Goal: Register for event/course

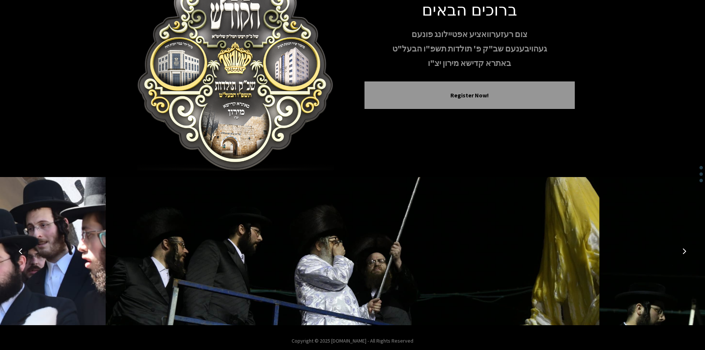
scroll to position [64, 0]
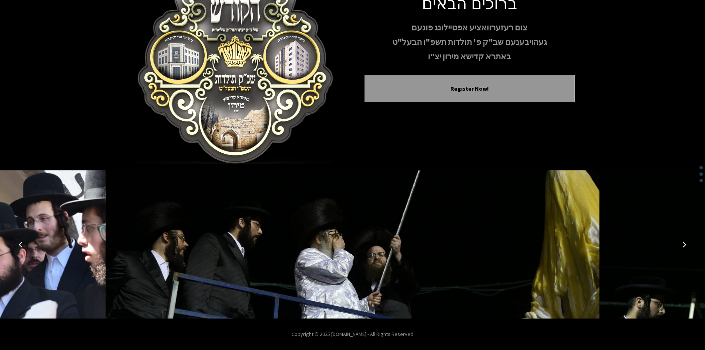
click at [23, 246] on icon "Previous image" at bounding box center [21, 244] width 6 height 6
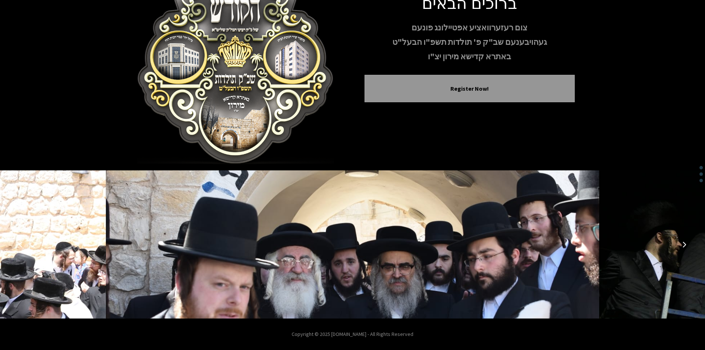
click at [23, 245] on icon "Previous image" at bounding box center [21, 244] width 6 height 6
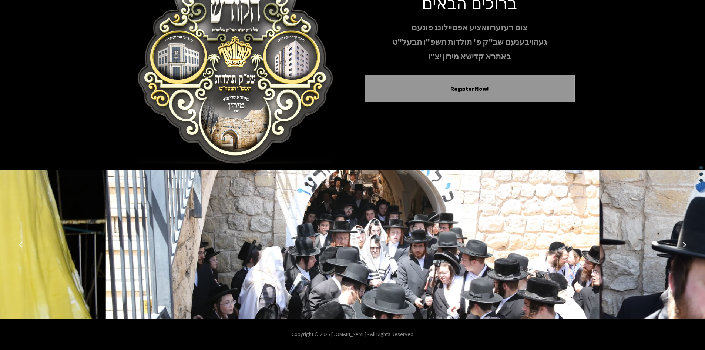
click at [23, 245] on icon "Previous image" at bounding box center [21, 244] width 6 height 6
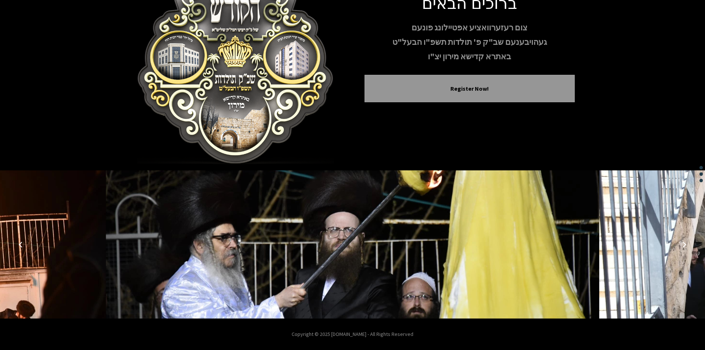
click at [23, 245] on icon "Previous image" at bounding box center [21, 244] width 6 height 6
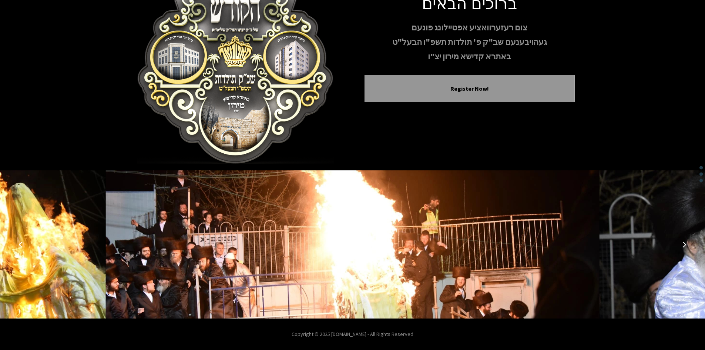
click at [23, 245] on icon "Previous image" at bounding box center [21, 244] width 6 height 6
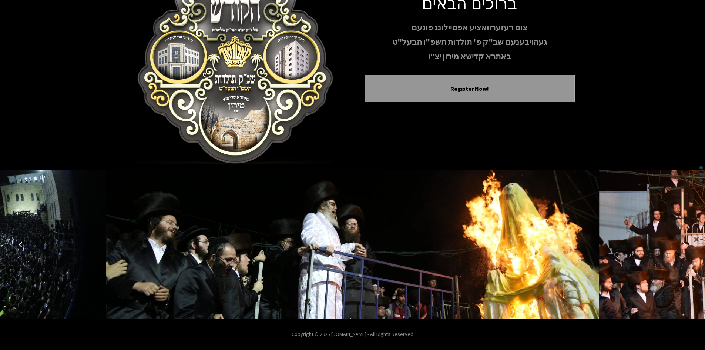
click at [23, 245] on icon "Previous image" at bounding box center [21, 244] width 6 height 6
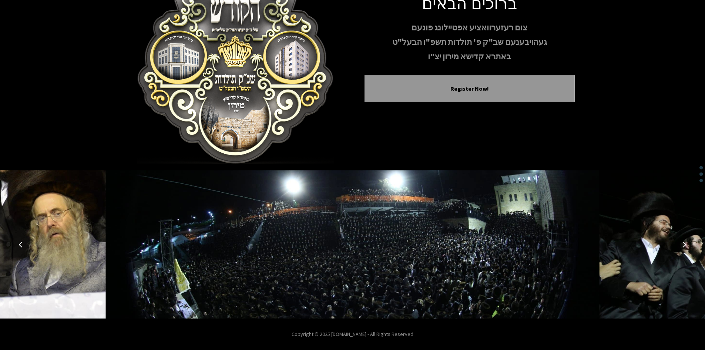
click at [23, 245] on icon "Previous image" at bounding box center [21, 244] width 6 height 6
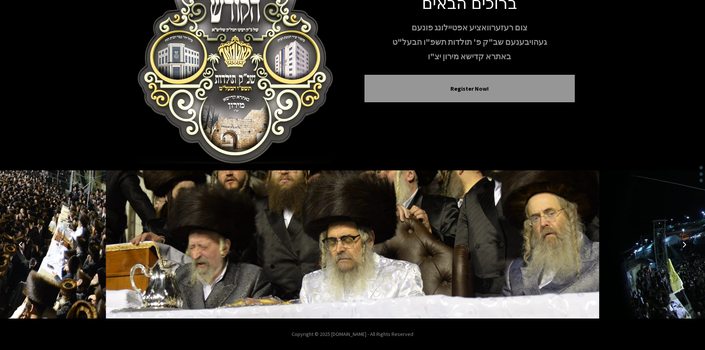
click at [23, 245] on icon "Previous image" at bounding box center [21, 244] width 6 height 6
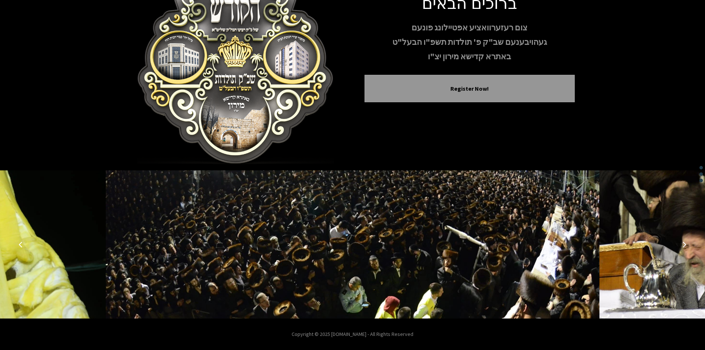
click at [23, 245] on icon "Previous image" at bounding box center [21, 244] width 6 height 6
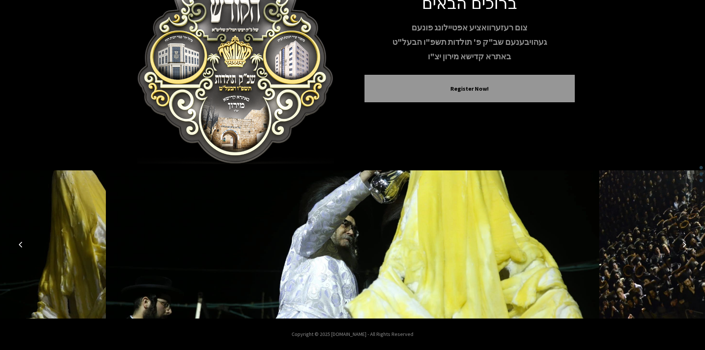
click at [23, 245] on icon "Previous image" at bounding box center [21, 244] width 6 height 6
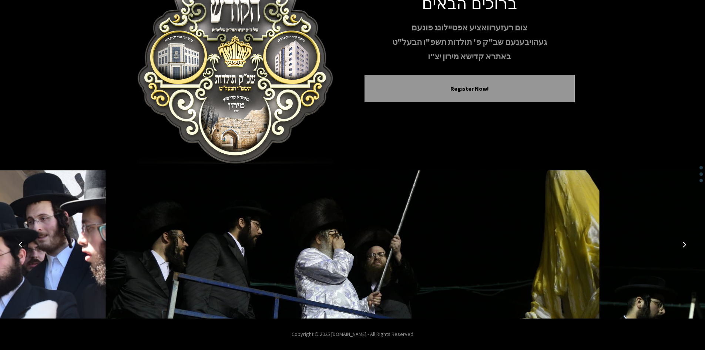
click at [23, 245] on icon "Previous image" at bounding box center [21, 244] width 6 height 6
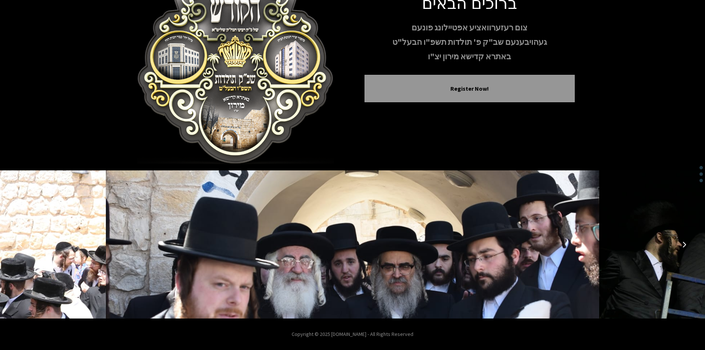
scroll to position [0, 0]
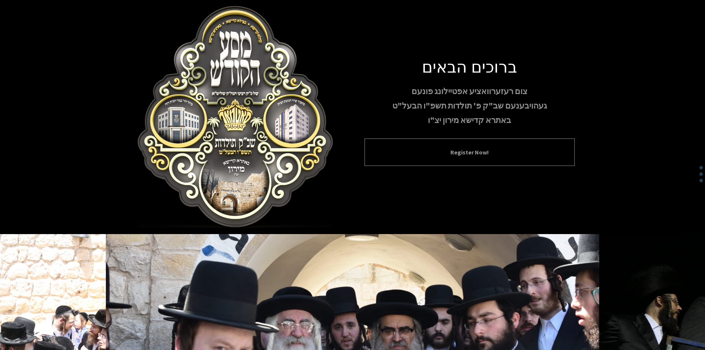
click at [432, 150] on button "Register Now!" at bounding box center [470, 152] width 192 height 9
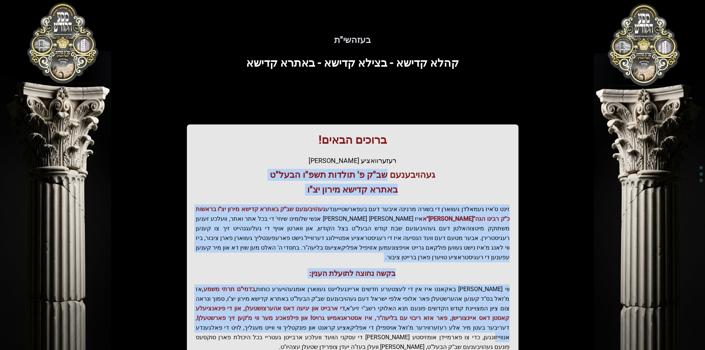
drag, startPoint x: 386, startPoint y: 167, endPoint x: 354, endPoint y: 234, distance: 74.3
click at [345, 288] on div "ברוכים הבאים! רעזערוואציע אפטיילונג פונעם געהויבענעם שב"ק פ' תולדות תשפ"ו הבעל"…" at bounding box center [353, 251] width 332 height 255
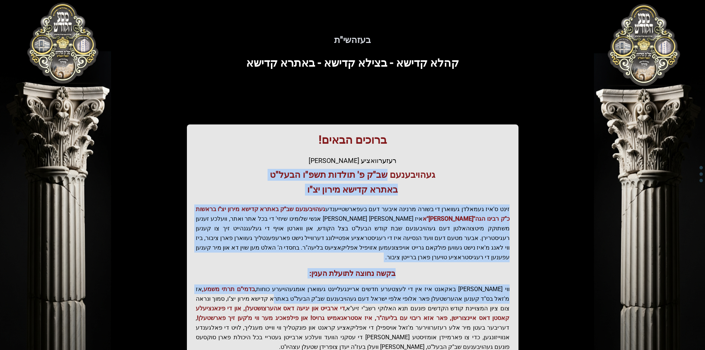
click at [354, 232] on p "זינט ס'איז געמאלדן געווארן די בשורה מרנינה איבער דעם בעפארשטייענדע געהויבענעם ש…" at bounding box center [353, 233] width 314 height 58
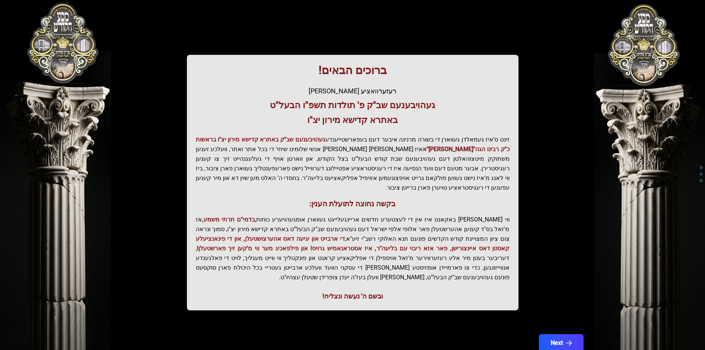
scroll to position [79, 0]
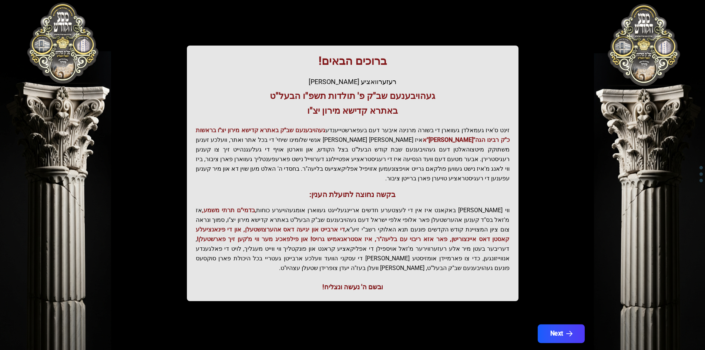
click at [559, 324] on button "Next" at bounding box center [560, 333] width 47 height 19
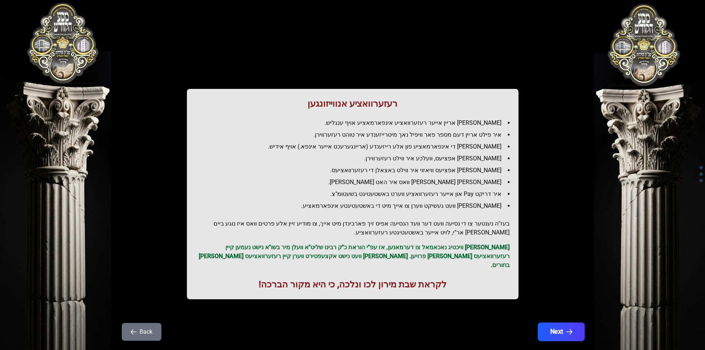
click at [556, 328] on button "Next" at bounding box center [560, 331] width 47 height 19
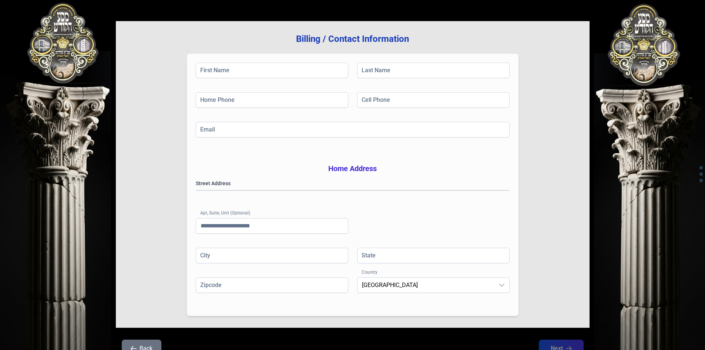
scroll to position [108, 0]
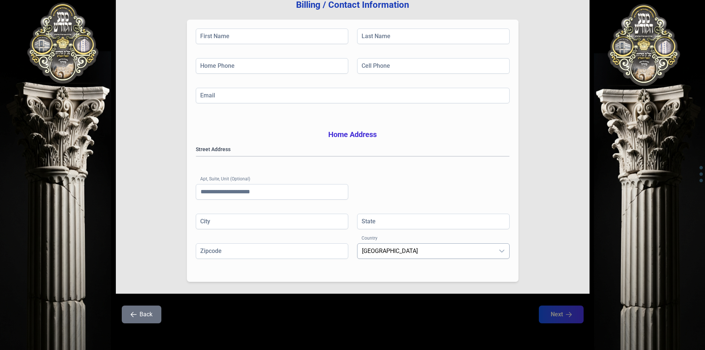
click at [408, 252] on span "[GEOGRAPHIC_DATA]" at bounding box center [426, 251] width 137 height 15
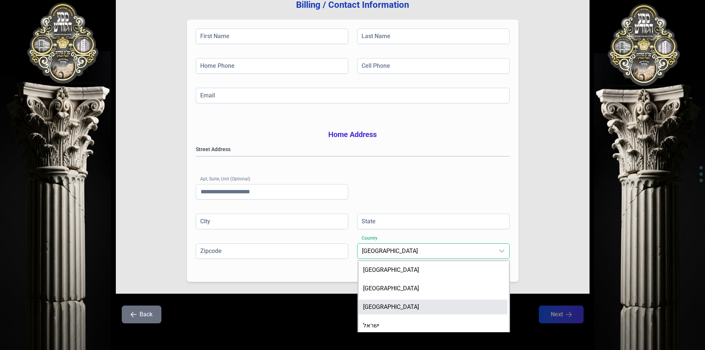
click at [401, 305] on li "[GEOGRAPHIC_DATA]" at bounding box center [433, 306] width 149 height 15
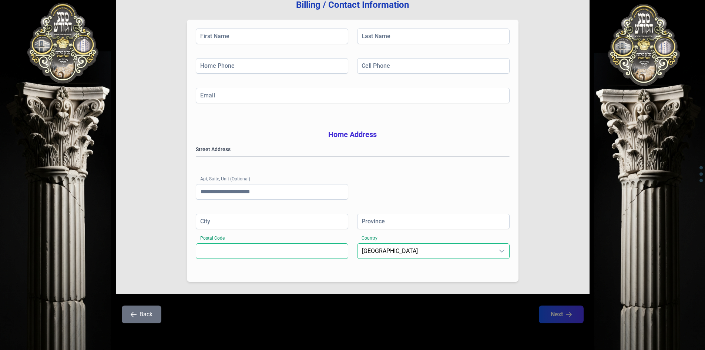
click at [261, 249] on input "Postal Code" at bounding box center [272, 251] width 153 height 16
type input "*******"
type input "******"
type input "*****"
type input "********"
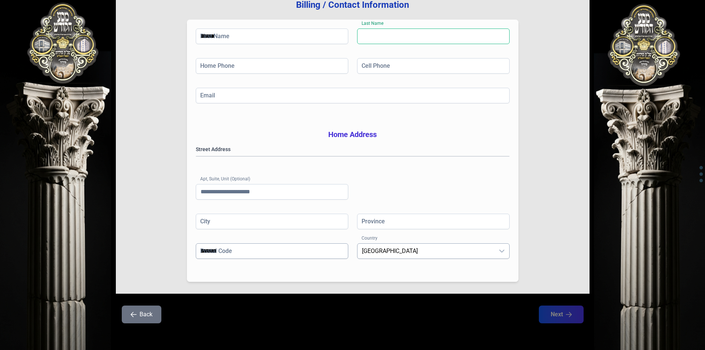
type input "**"
click at [273, 195] on input "Apt, Suite, Unit (Optional)" at bounding box center [272, 192] width 153 height 16
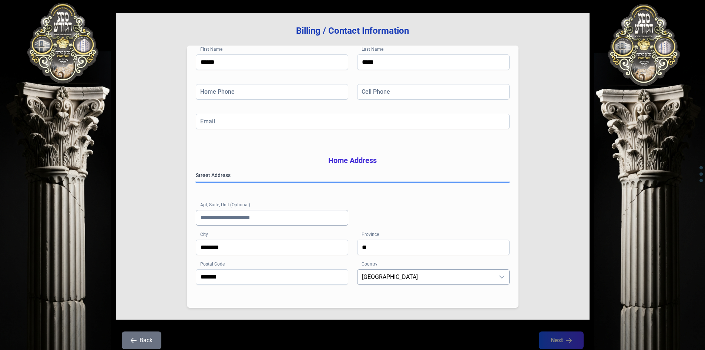
click at [196, 182] on gmp-place-autocomplete at bounding box center [196, 182] width 0 height 0
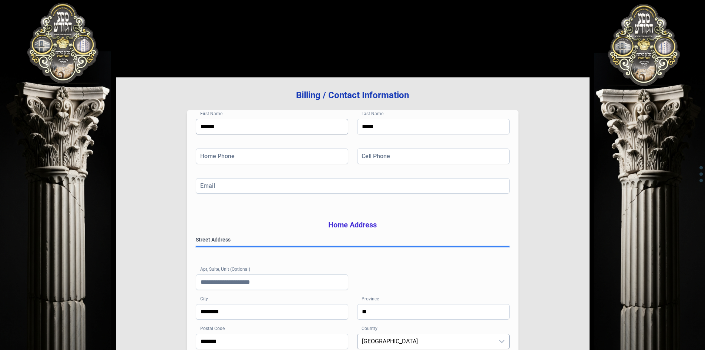
scroll to position [0, 0]
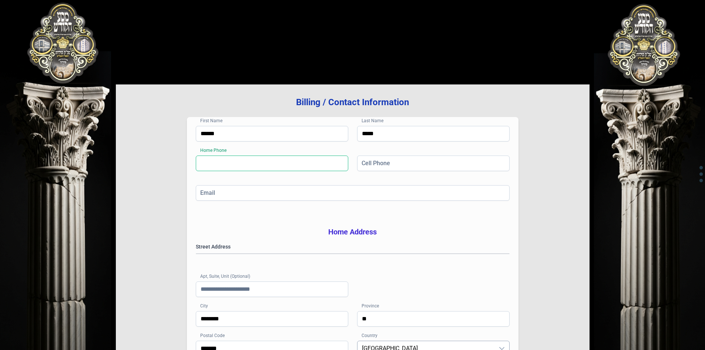
click at [242, 167] on input "Home Phone" at bounding box center [272, 163] width 153 height 16
type input "**********"
click at [399, 165] on input "Cell Phone" at bounding box center [433, 163] width 153 height 16
click at [352, 192] on input "Email" at bounding box center [353, 193] width 314 height 16
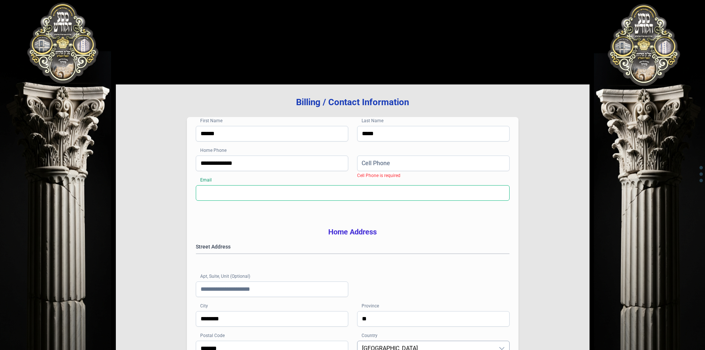
type input "**********"
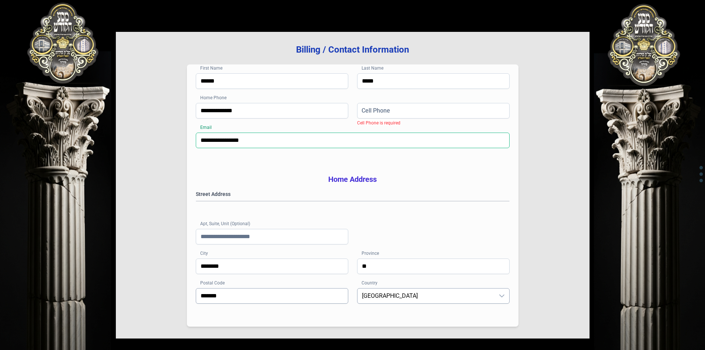
scroll to position [108, 0]
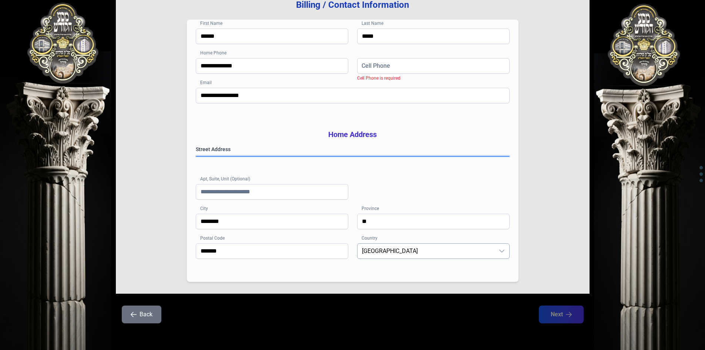
click at [196, 156] on gmp-place-autocomplete at bounding box center [196, 156] width 0 height 0
click at [432, 214] on input "**" at bounding box center [433, 222] width 153 height 16
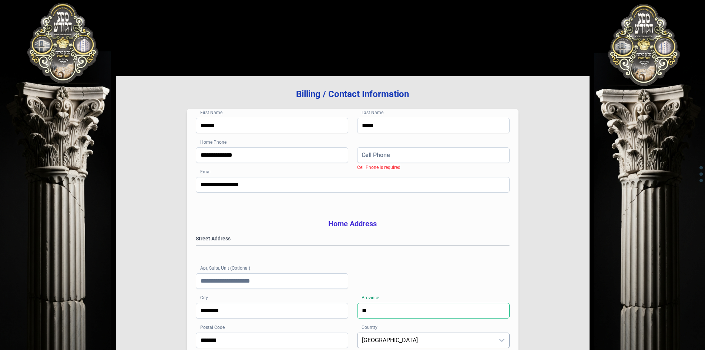
scroll to position [0, 0]
